Goal: Task Accomplishment & Management: Complete application form

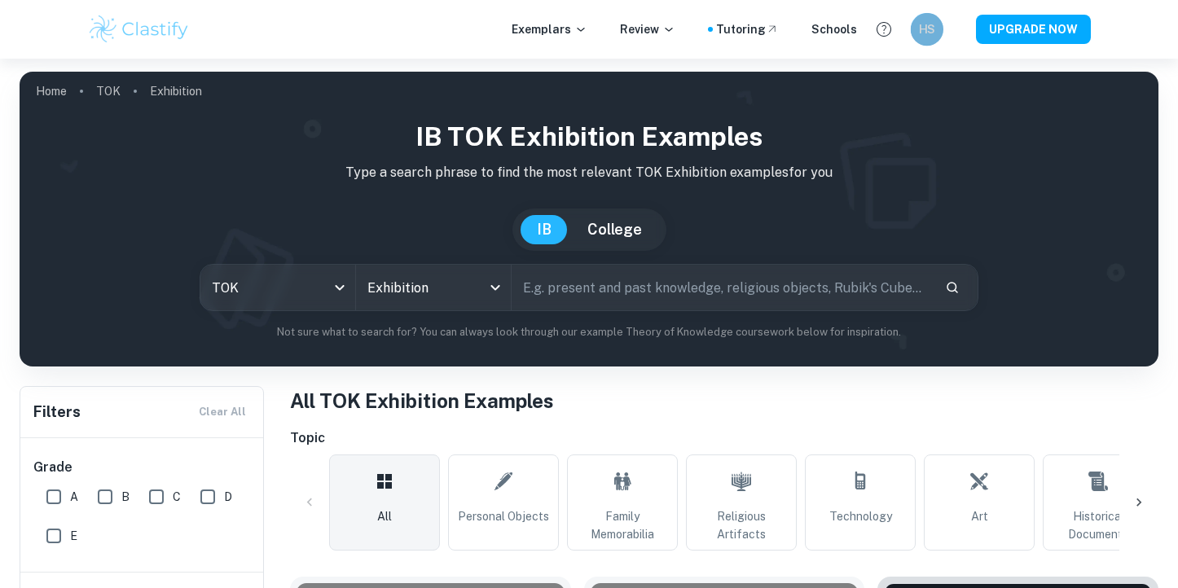
click at [934, 25] on h6 "HS" at bounding box center [927, 29] width 19 height 18
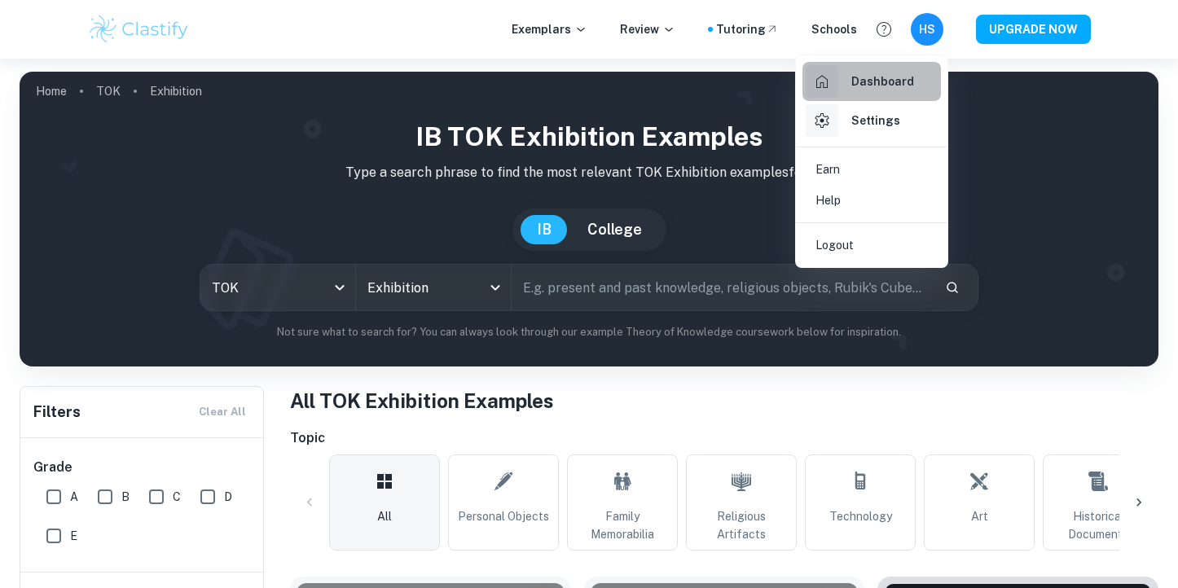
click at [902, 85] on h6 "Dashboard" at bounding box center [883, 82] width 63 height 18
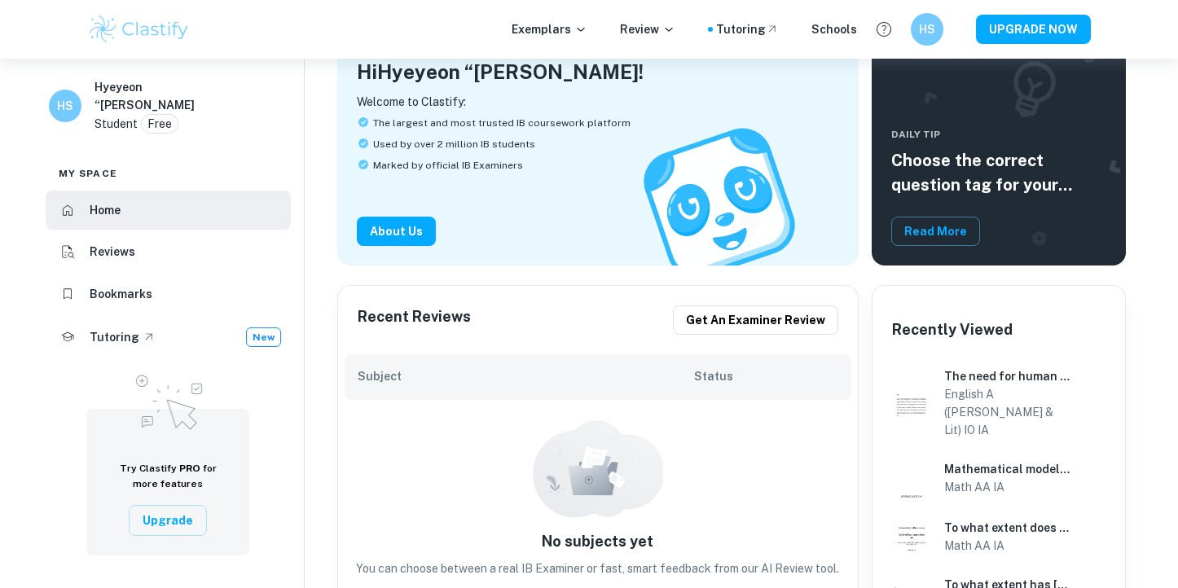
scroll to position [113, 0]
click at [668, 35] on p "Review" at bounding box center [647, 29] width 55 height 18
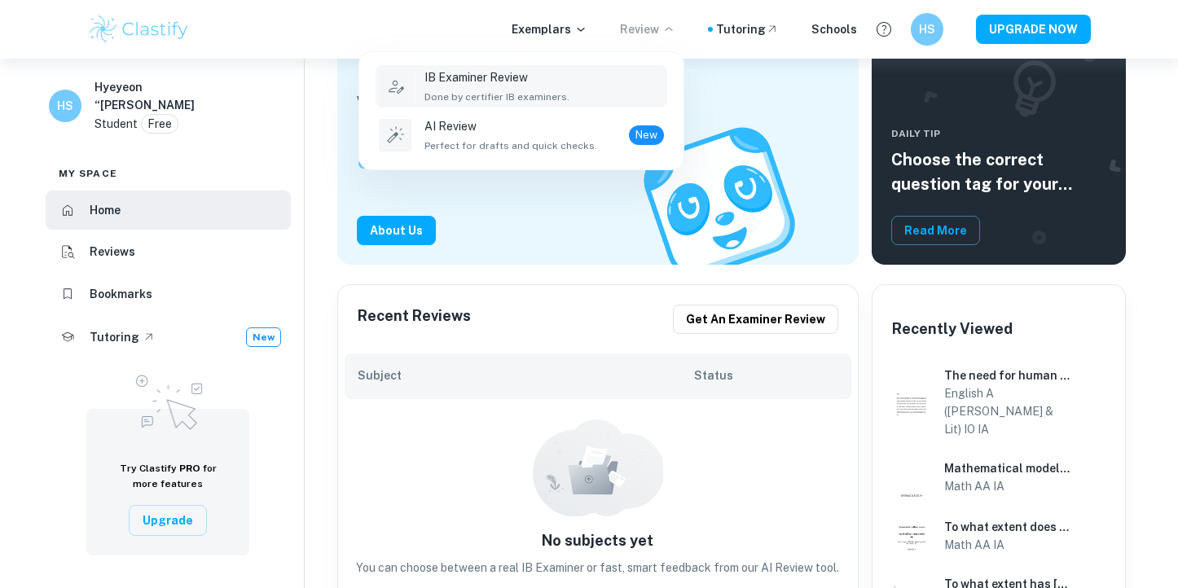
click at [604, 91] on div "IB Examiner Review Done by certifier IB examiners." at bounding box center [545, 86] width 240 height 36
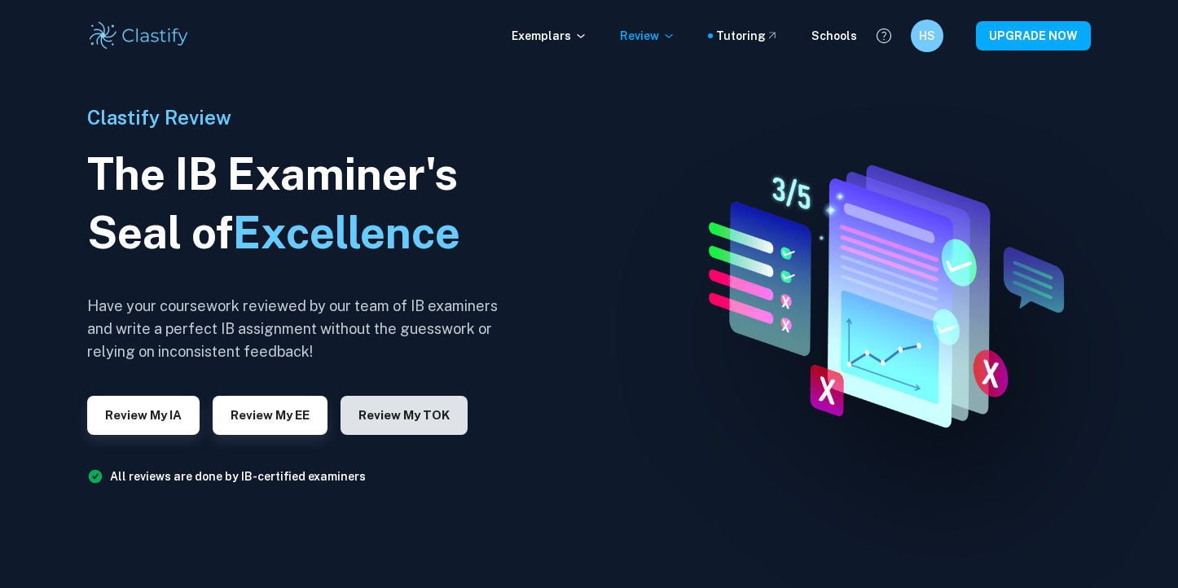
click at [385, 412] on button "Review my TOK" at bounding box center [404, 415] width 127 height 39
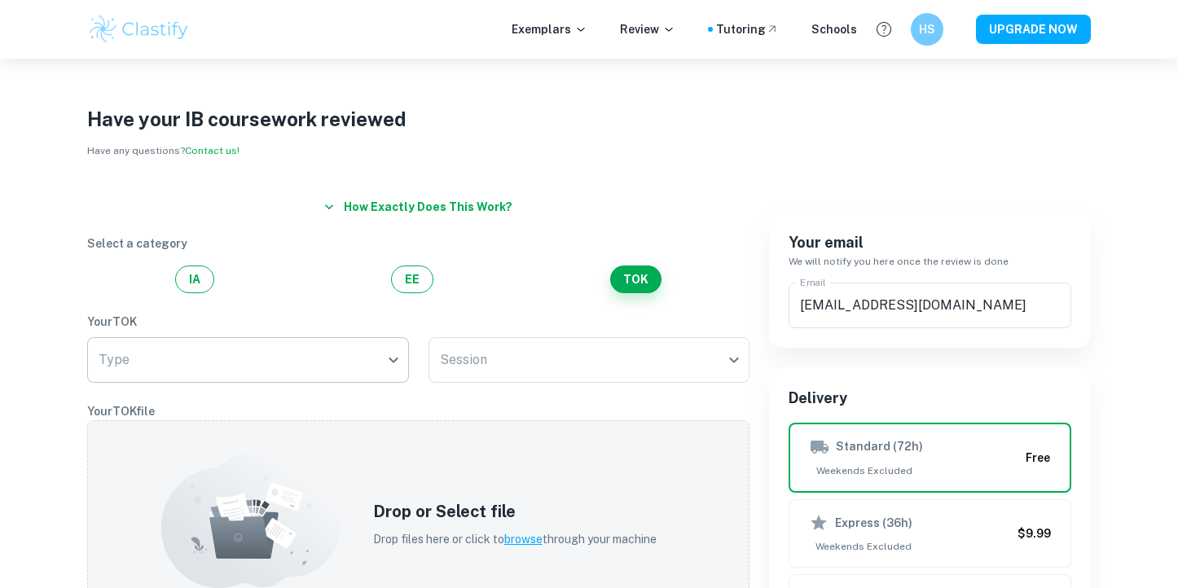
click at [384, 352] on body "We value your privacy We use cookies to enhance your browsing experience, serve…" at bounding box center [589, 353] width 1178 height 588
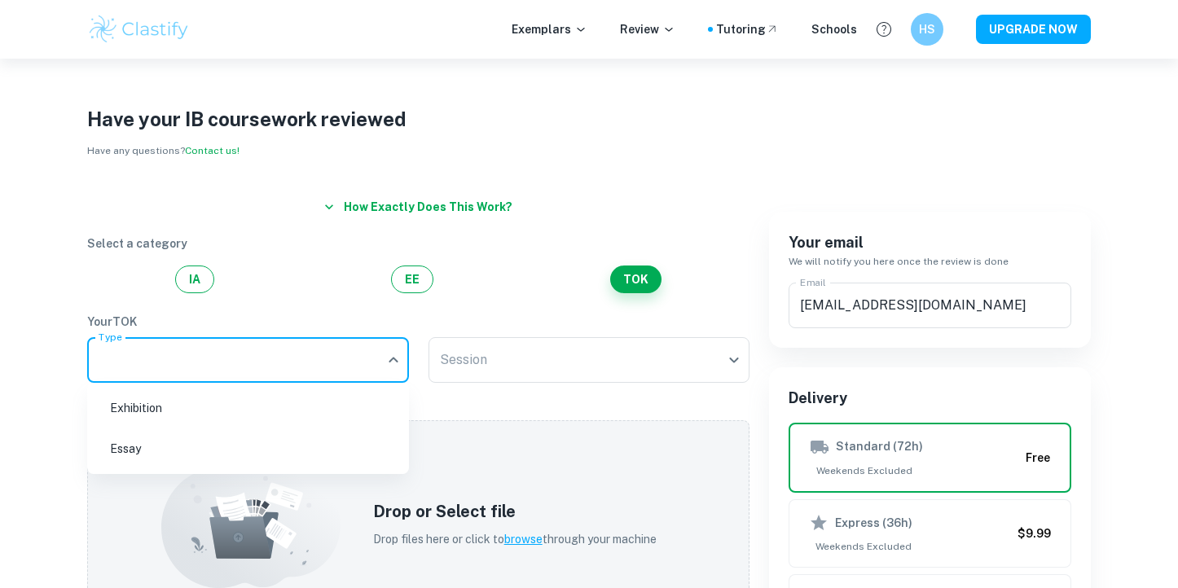
click at [363, 393] on li "Exhibition" at bounding box center [248, 408] width 309 height 37
type input "Exhibition"
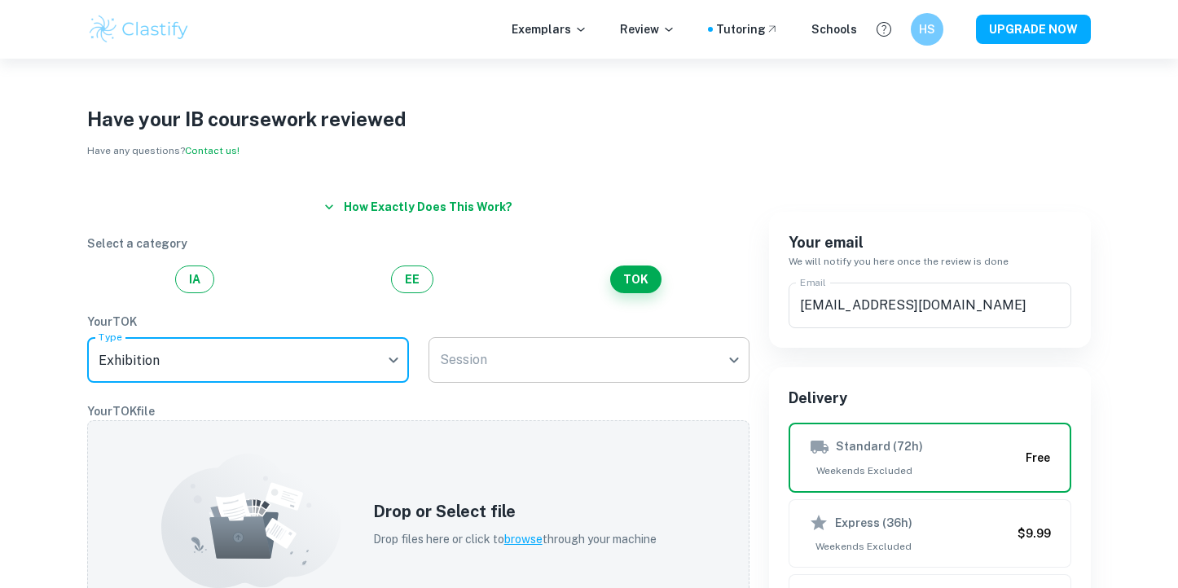
click at [517, 364] on body "We value your privacy We use cookies to enhance your browsing experience, serve…" at bounding box center [589, 353] width 1178 height 588
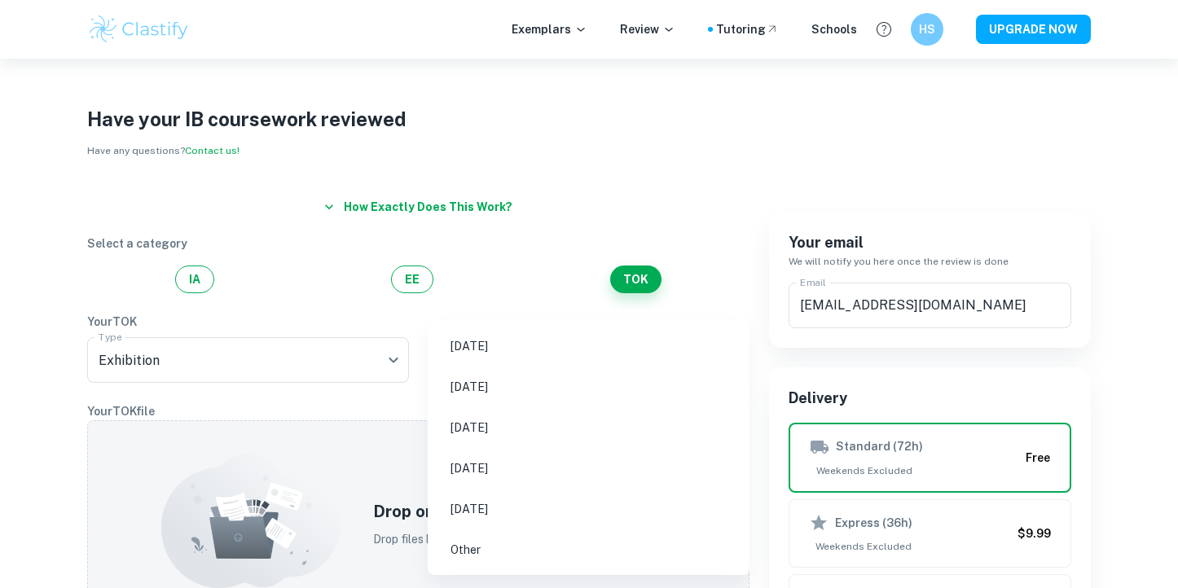
click at [508, 432] on li "May 2026" at bounding box center [588, 427] width 309 height 37
type input "M26"
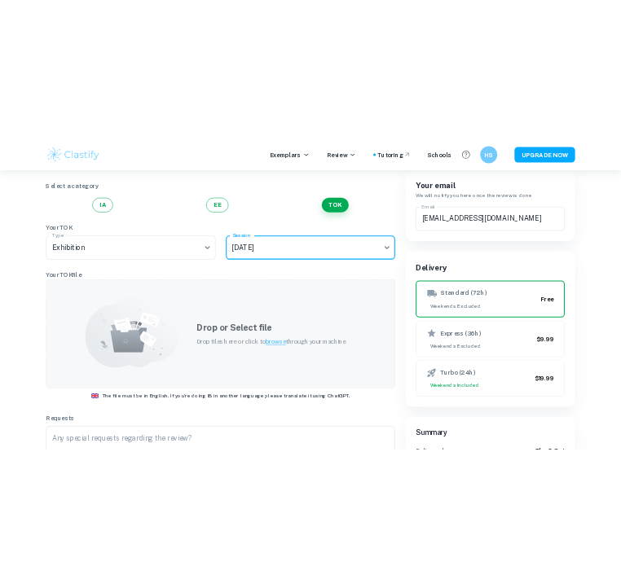
scroll to position [158, 0]
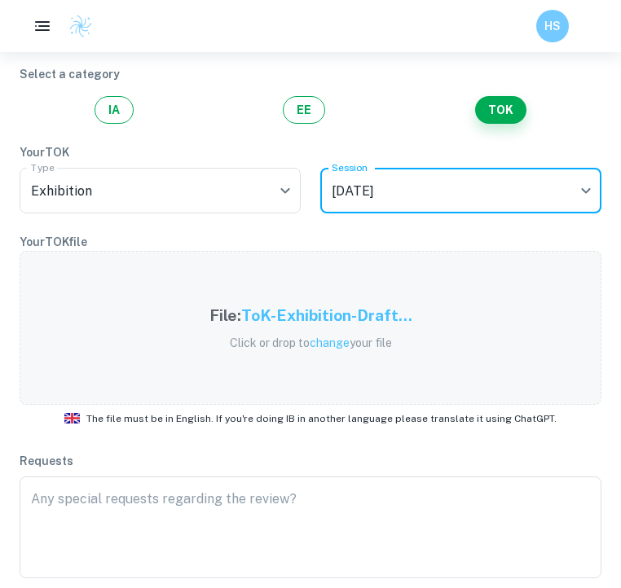
click at [305, 312] on h5 "ToK-Exhibition-Draft..." at bounding box center [326, 316] width 171 height 24
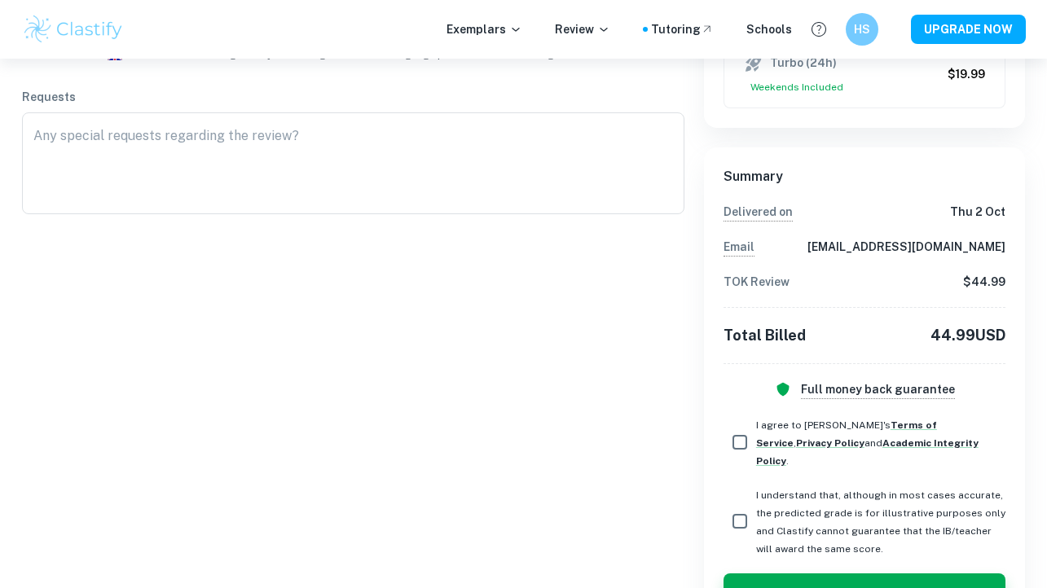
scroll to position [469, 0]
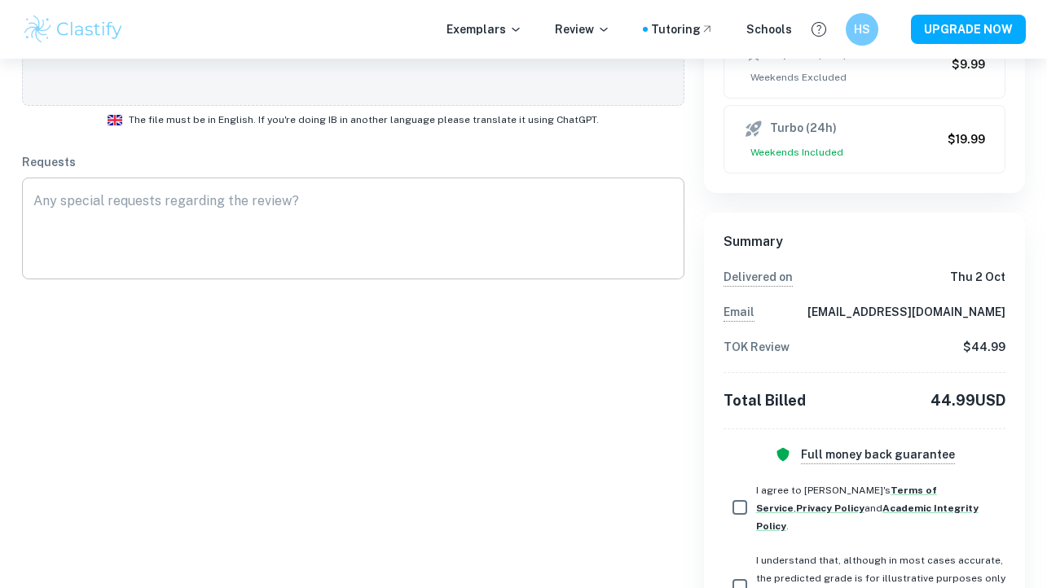
click at [177, 184] on div "x ​" at bounding box center [353, 229] width 663 height 102
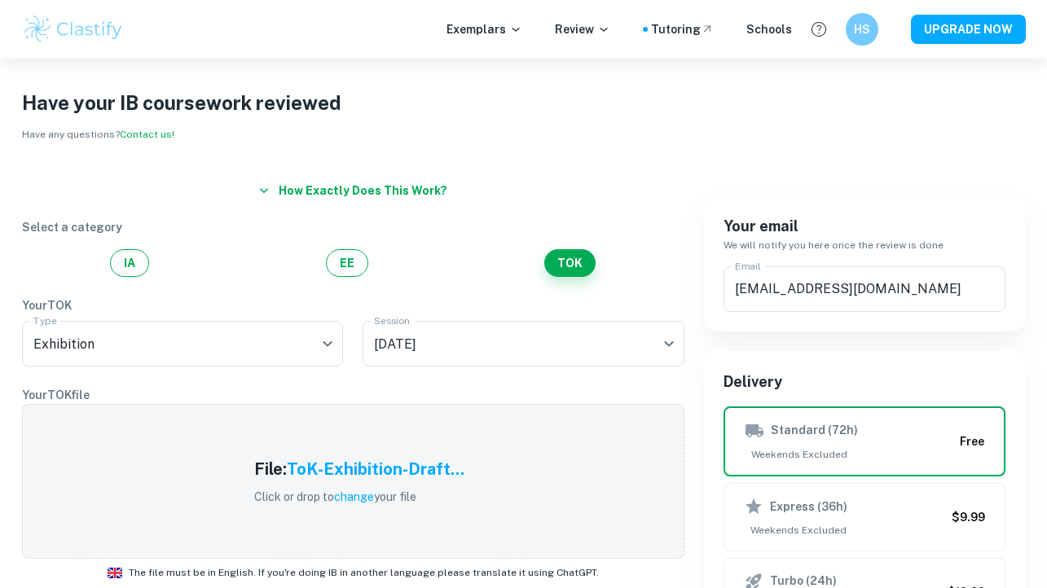
scroll to position [0, 0]
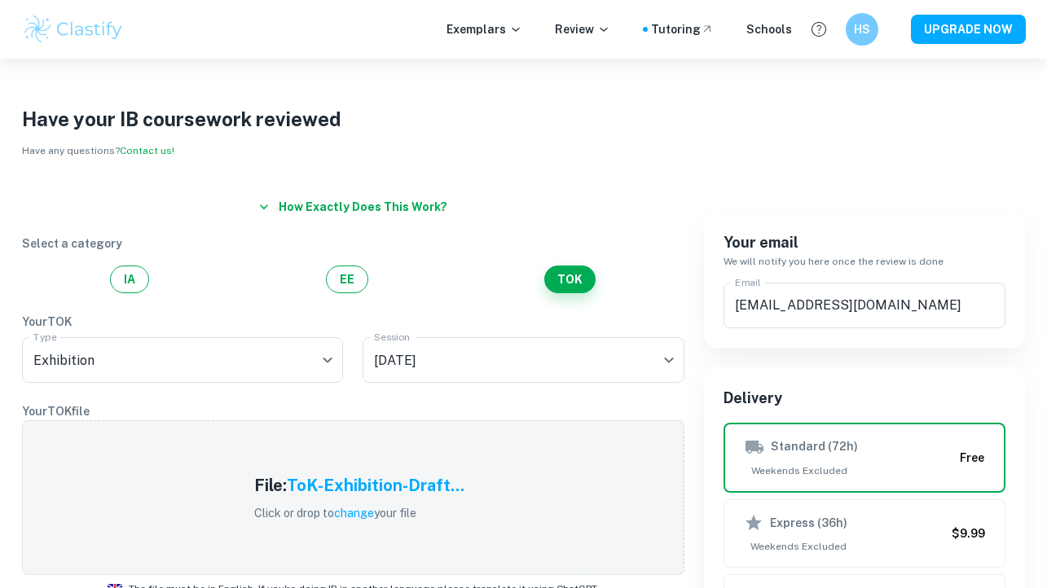
type textarea "Please provide areas of improvement as well, as I only have a few days to work …"
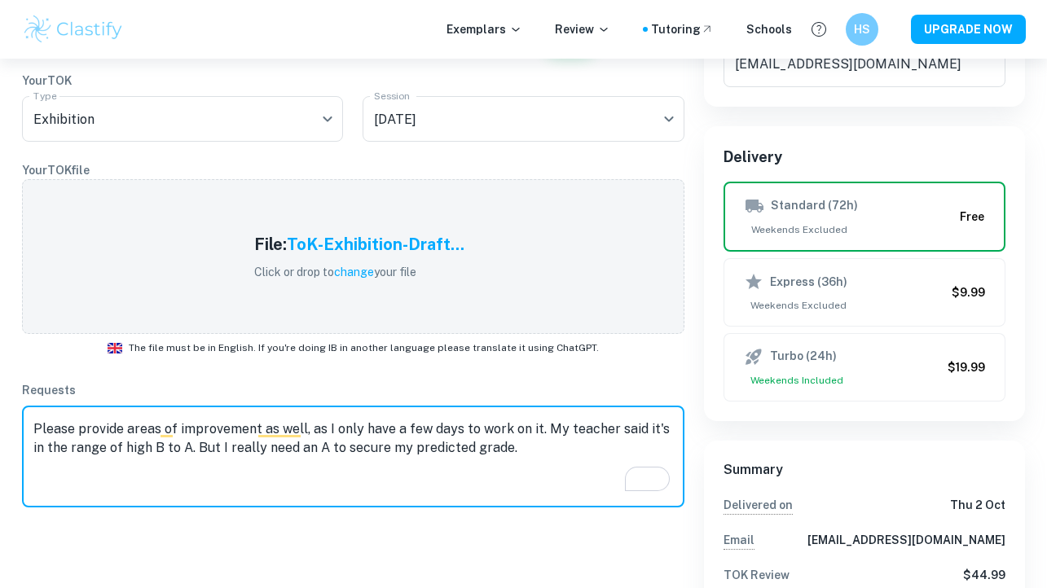
scroll to position [225, 0]
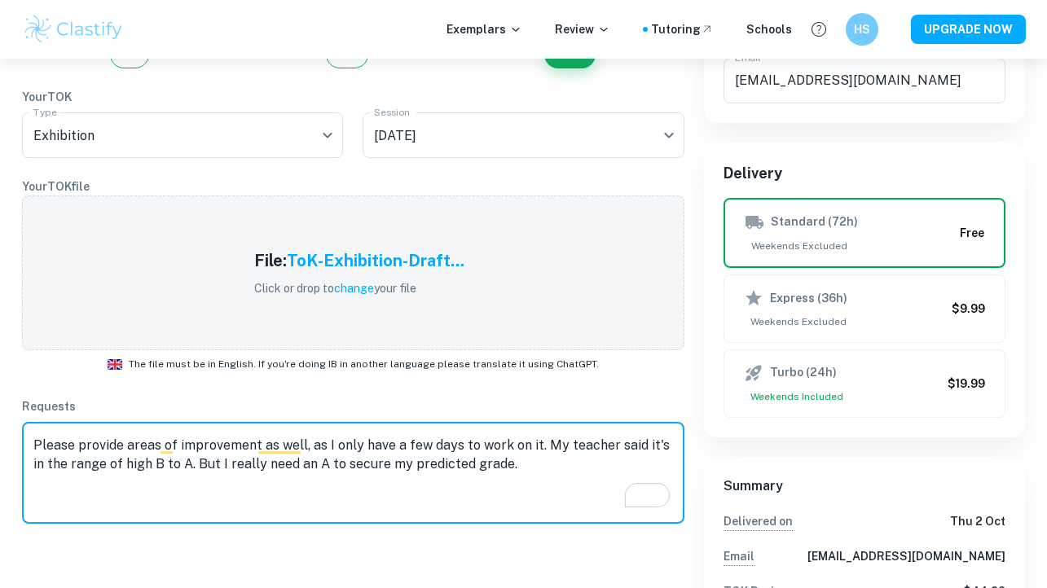
click at [223, 451] on textarea "Please provide areas of improvement as well, as I only have a few days to work …" at bounding box center [353, 473] width 640 height 75
click at [517, 455] on textarea "Please provide areas of improvement as well, as I only have a few days to work …" at bounding box center [353, 473] width 640 height 75
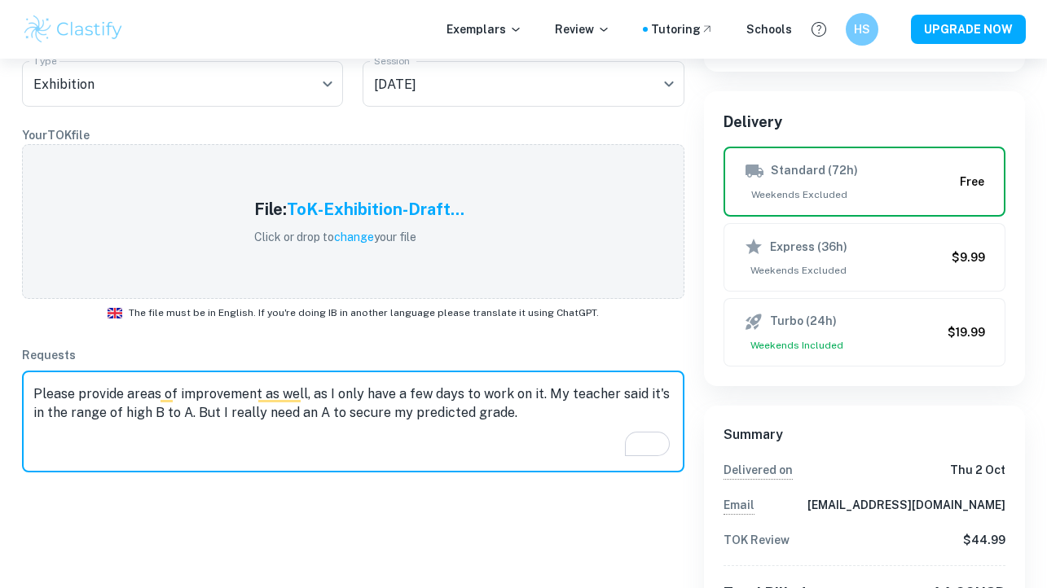
scroll to position [280, 0]
